Goal: Communication & Community: Answer question/provide support

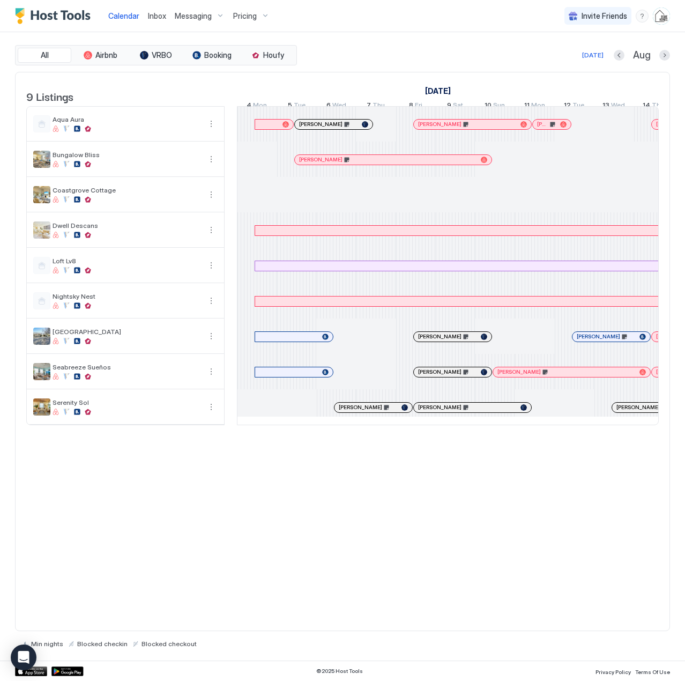
scroll to position [0, 596]
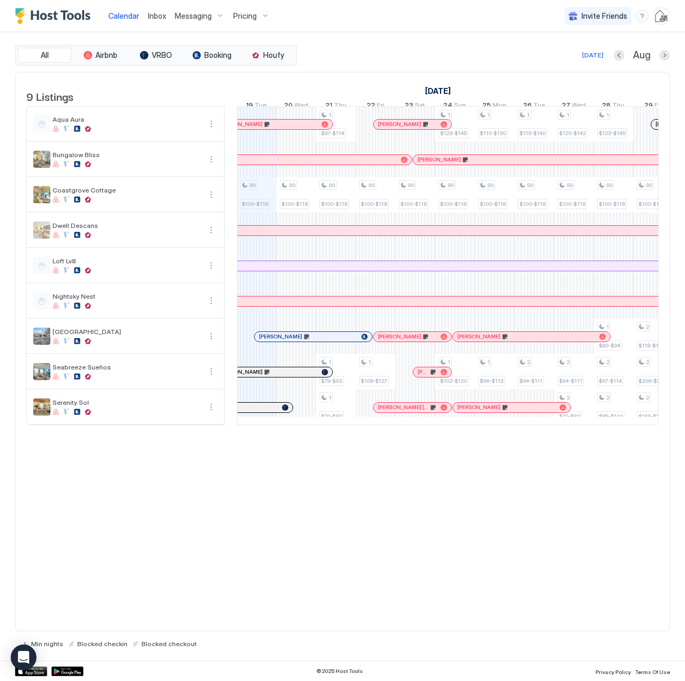
click at [156, 16] on span "Inbox" at bounding box center [157, 15] width 18 height 9
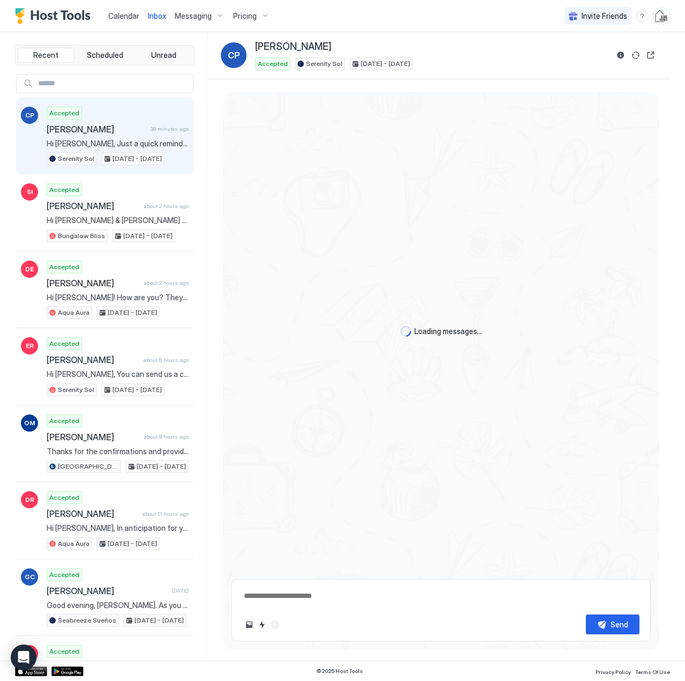
click at [94, 84] on input "Input Field" at bounding box center [113, 84] width 159 height 18
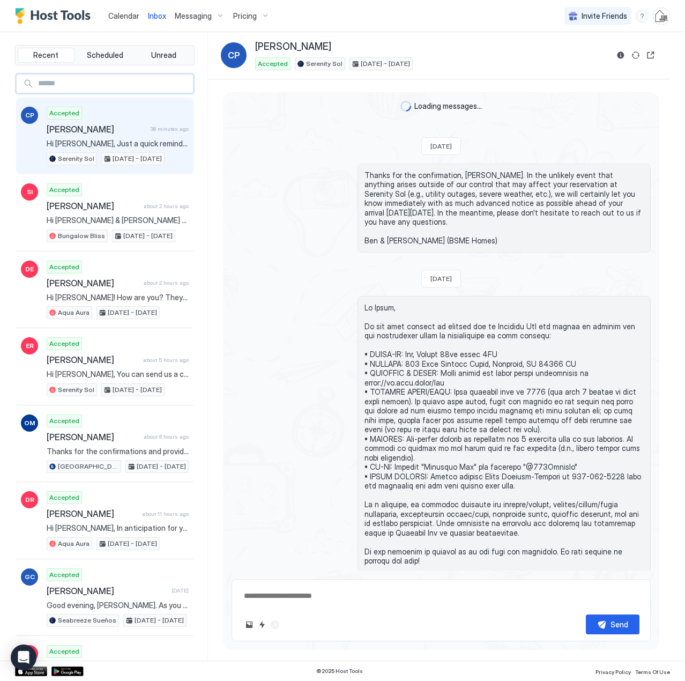
scroll to position [1564, 0]
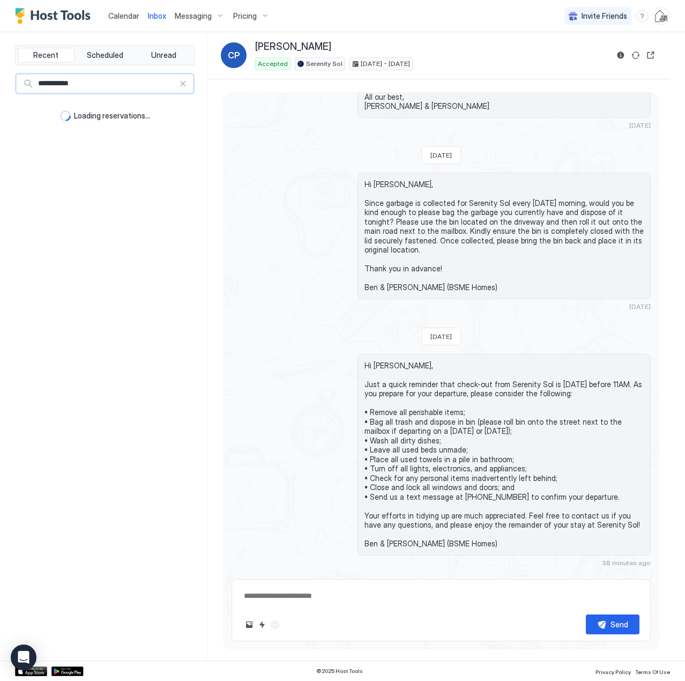
type input "**********"
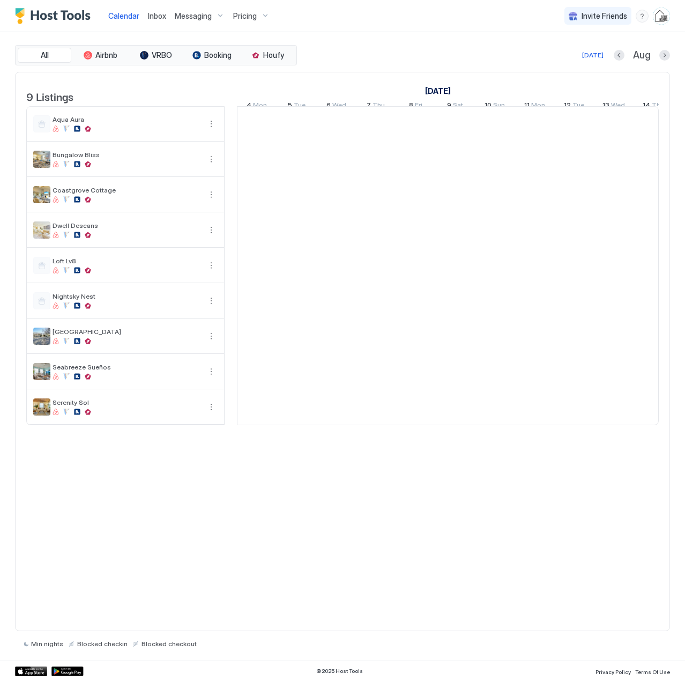
scroll to position [0, 596]
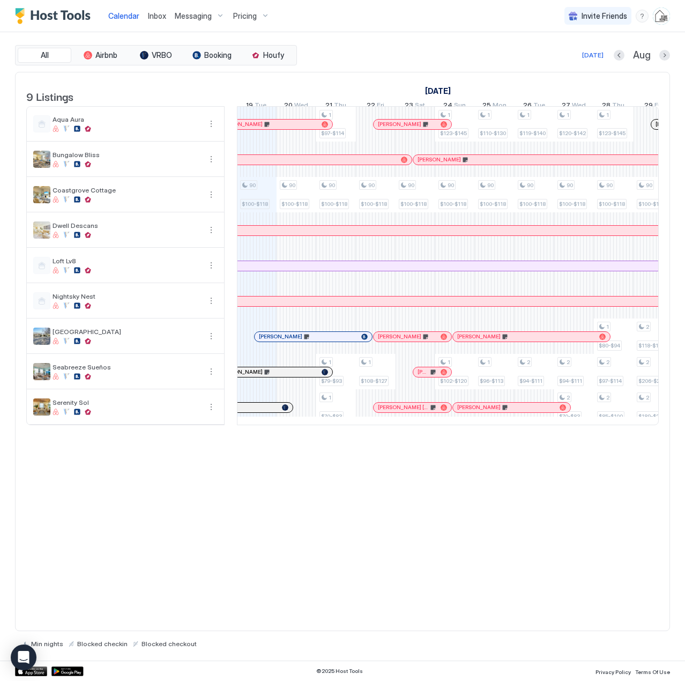
click at [161, 16] on span "Inbox" at bounding box center [157, 15] width 18 height 9
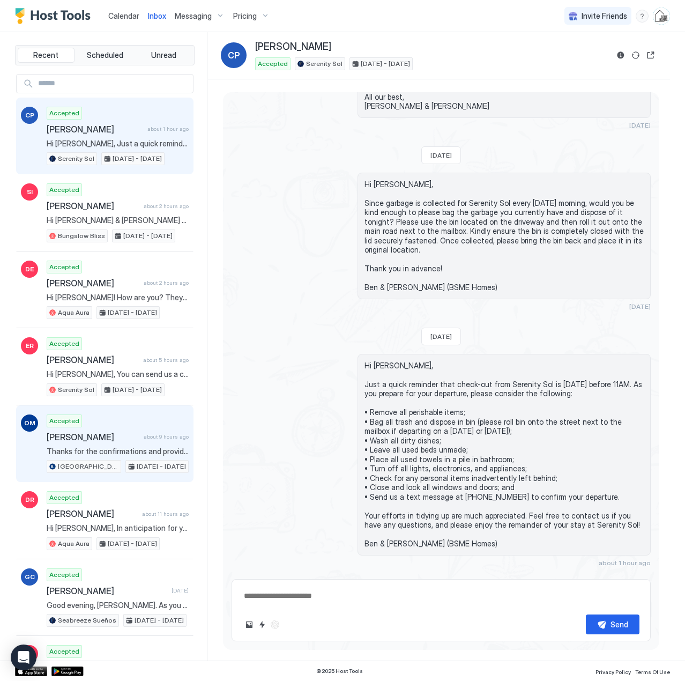
scroll to position [107, 0]
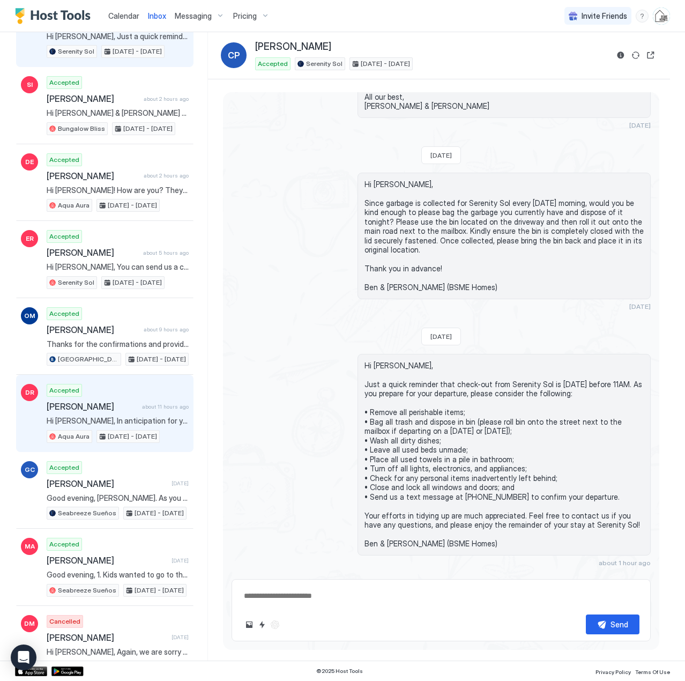
click at [104, 417] on span "Hi [PERSON_NAME], In anticipation for your arrival at [GEOGRAPHIC_DATA] [DATE][…" at bounding box center [118, 421] width 142 height 10
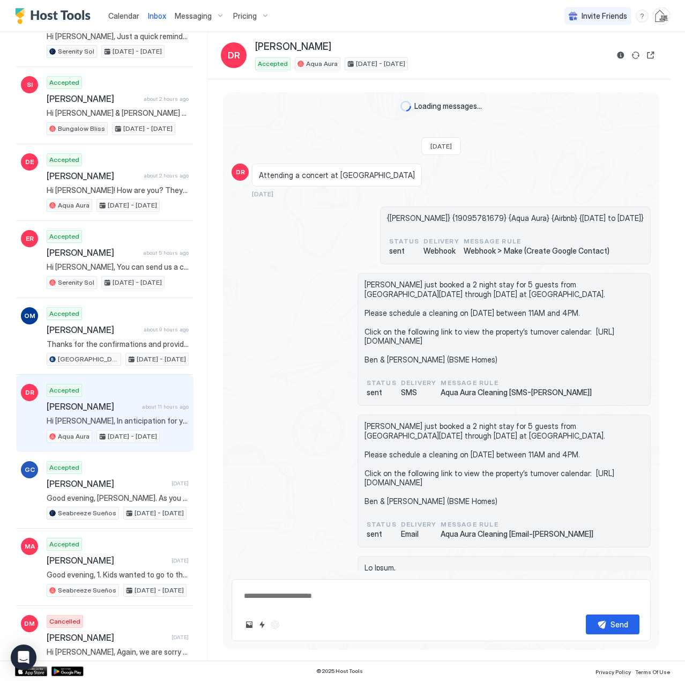
scroll to position [468, 0]
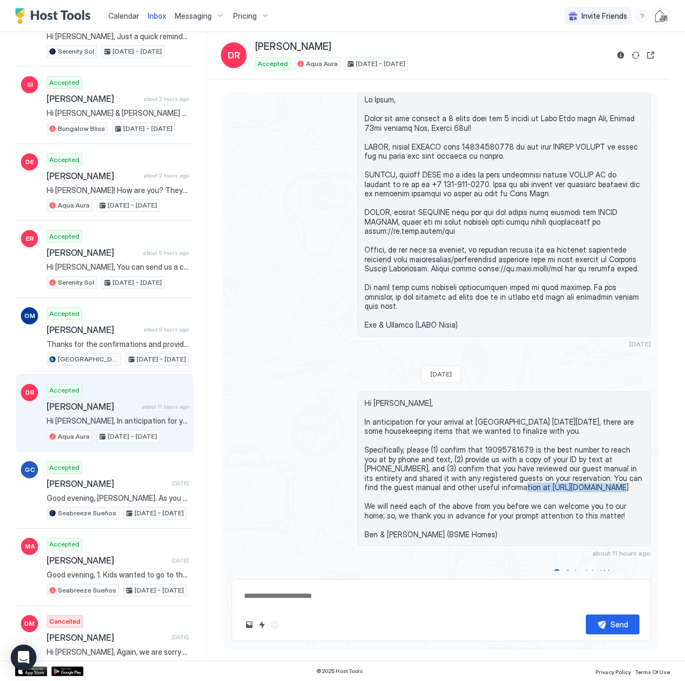
drag, startPoint x: 579, startPoint y: 479, endPoint x: 491, endPoint y: 482, distance: 88.0
click at [491, 482] on span "Hi [PERSON_NAME], In anticipation for your arrival at [GEOGRAPHIC_DATA] [DATE][…" at bounding box center [504, 468] width 279 height 141
copy span "[URL][DOMAIN_NAME]"
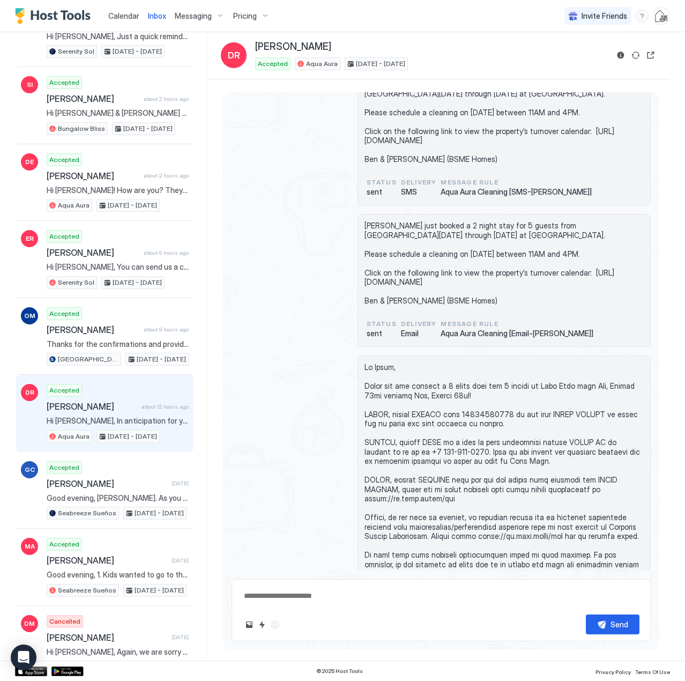
type textarea "*"
